Goal: Navigation & Orientation: Go to known website

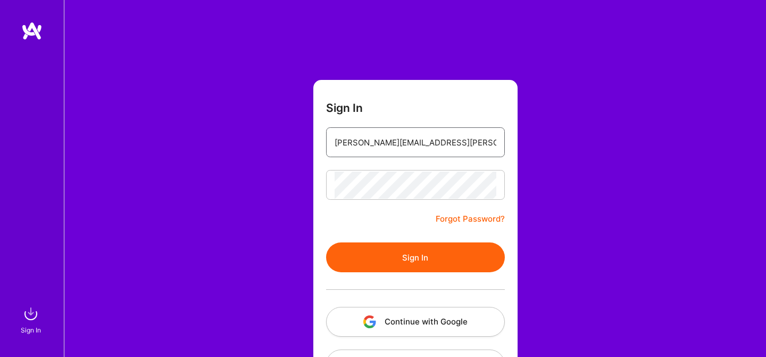
click at [388, 149] on input "[PERSON_NAME][EMAIL_ADDRESS][PERSON_NAME][DOMAIN_NAME]" at bounding box center [416, 142] width 162 height 27
paste input "usman.nufast"
type input "[EMAIL_ADDRESS][DOMAIN_NAME]"
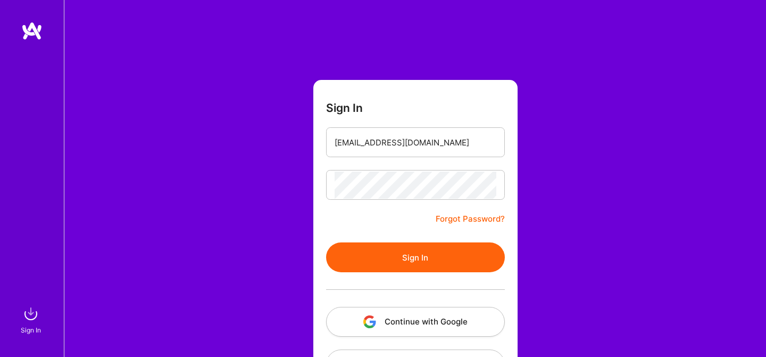
click at [601, 93] on div "Sign In [EMAIL_ADDRESS][DOMAIN_NAME] Forgot Password? Sign In Continue with Goo…" at bounding box center [415, 200] width 702 height 400
click at [379, 254] on button "Sign In" at bounding box center [415, 257] width 179 height 30
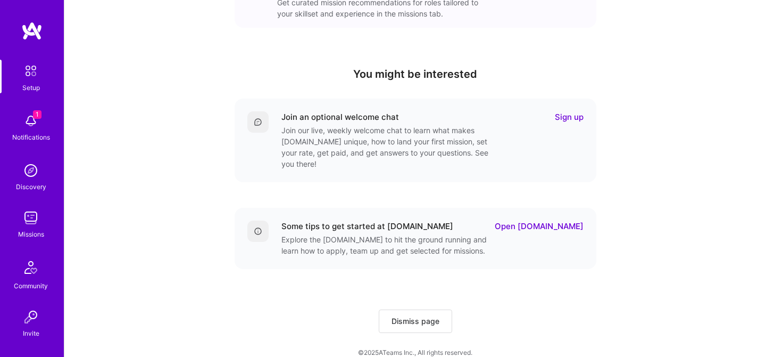
scroll to position [333, 0]
